Goal: Navigation & Orientation: Understand site structure

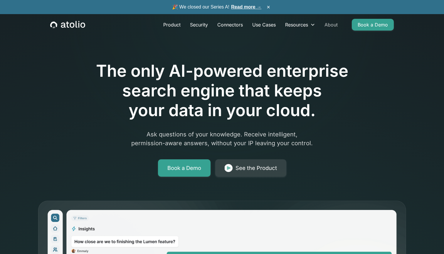
click at [335, 26] on link "About" at bounding box center [331, 25] width 23 height 12
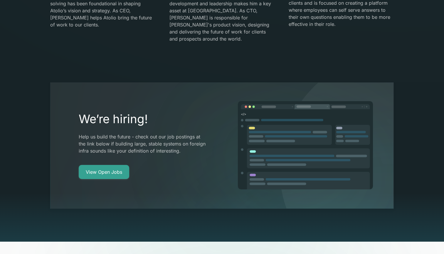
scroll to position [1084, 0]
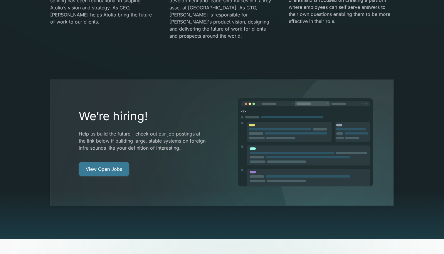
click at [107, 162] on link "View Open Jobs" at bounding box center [104, 169] width 51 height 14
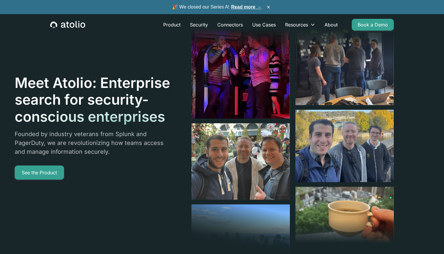
scroll to position [0, 0]
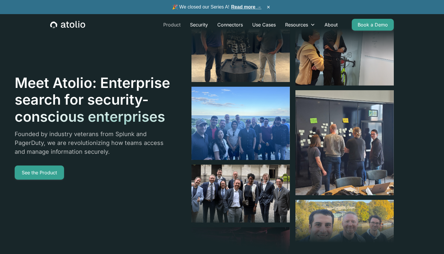
click at [181, 25] on link "Product" at bounding box center [172, 25] width 27 height 12
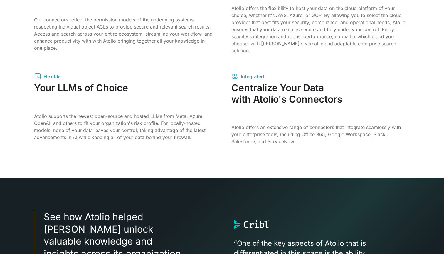
scroll to position [957, 0]
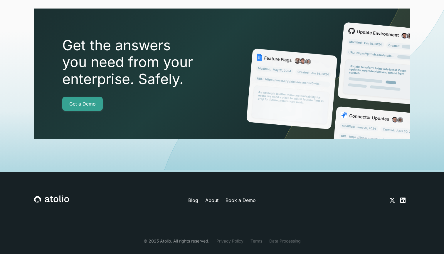
scroll to position [2081, 0]
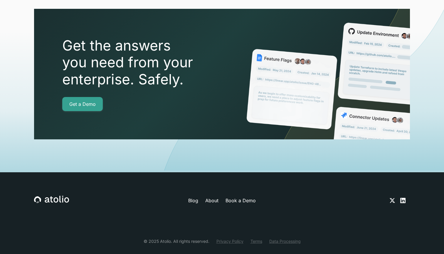
click at [404, 198] on icon at bounding box center [402, 200] width 5 height 5
